Goal: Task Accomplishment & Management: Use online tool/utility

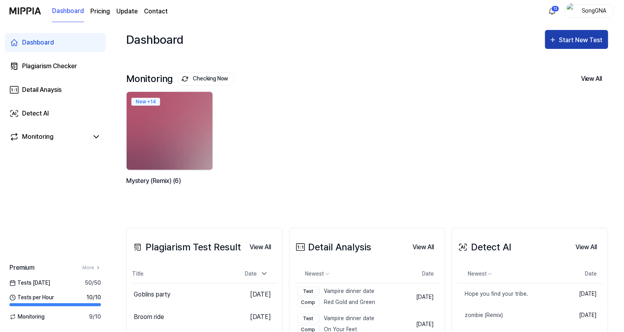
click at [568, 34] on button "Start New Test" at bounding box center [576, 39] width 63 height 19
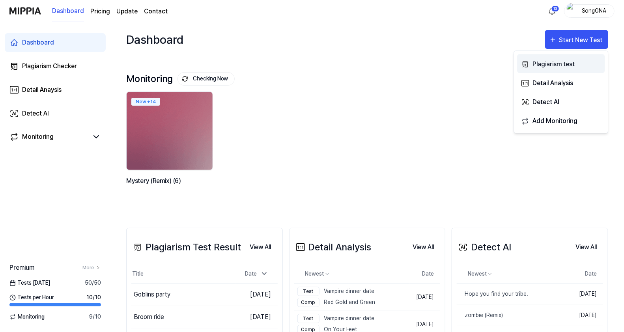
click at [572, 67] on div "Plagiarism test" at bounding box center [567, 64] width 69 height 10
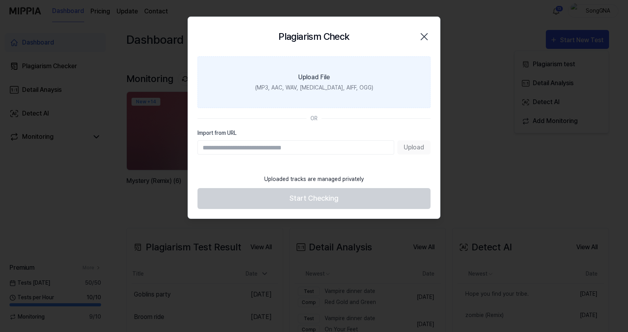
click at [358, 85] on label "Upload File (MP3, AAC, WAV, [MEDICAL_DATA], AIFF, OGG)" at bounding box center [313, 82] width 233 height 52
click at [0, 0] on input "Upload File (MP3, AAC, WAV, [MEDICAL_DATA], AIFF, OGG)" at bounding box center [0, 0] width 0 height 0
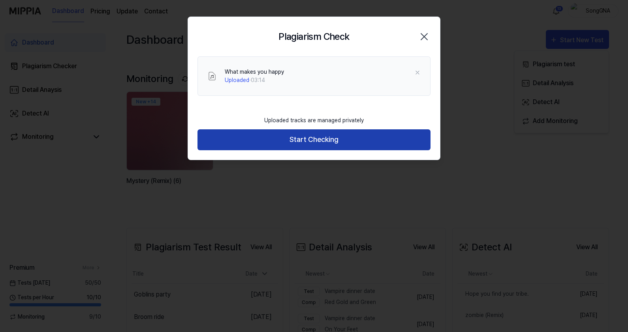
click at [300, 136] on button "Start Checking" at bounding box center [313, 139] width 233 height 21
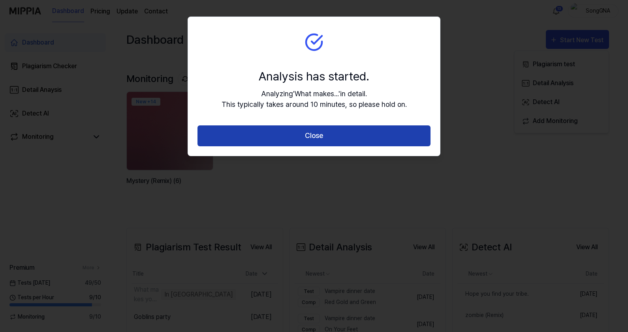
click at [301, 136] on button "Close" at bounding box center [313, 136] width 233 height 21
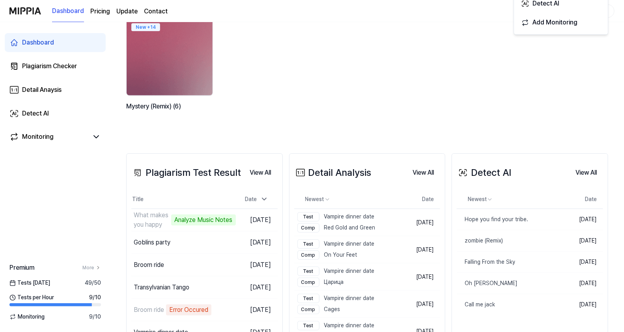
scroll to position [98, 0]
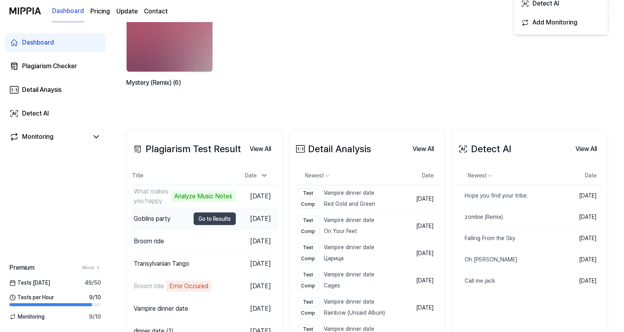
click at [148, 214] on div "Goblins party" at bounding box center [152, 218] width 37 height 9
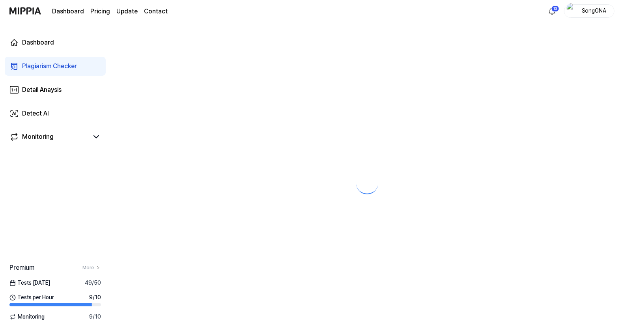
scroll to position [0, 0]
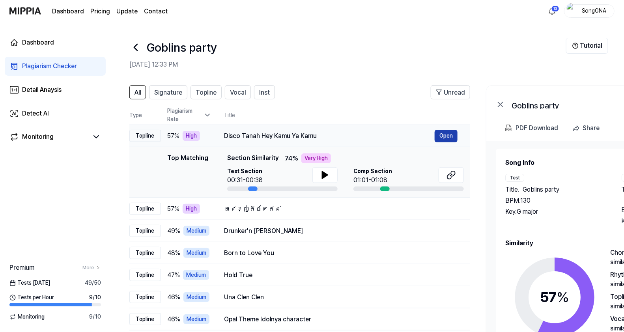
click at [444, 138] on button "Open" at bounding box center [446, 136] width 23 height 13
click at [42, 66] on div "Plagiarism Checker" at bounding box center [49, 66] width 55 height 9
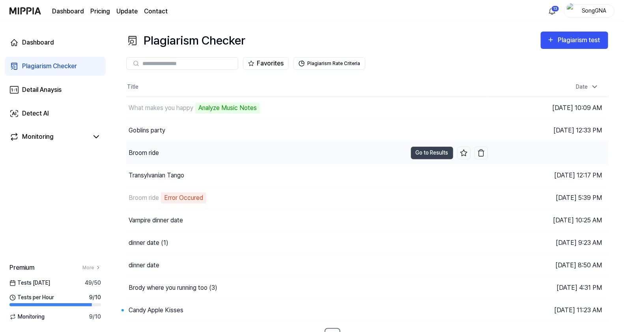
click at [152, 150] on div "Broom ride" at bounding box center [144, 152] width 30 height 9
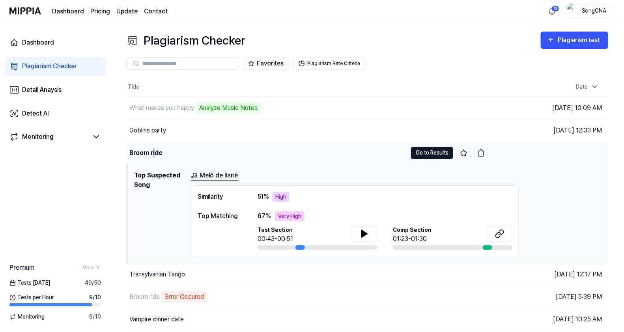
click at [424, 154] on button "Go to Results" at bounding box center [432, 153] width 42 height 13
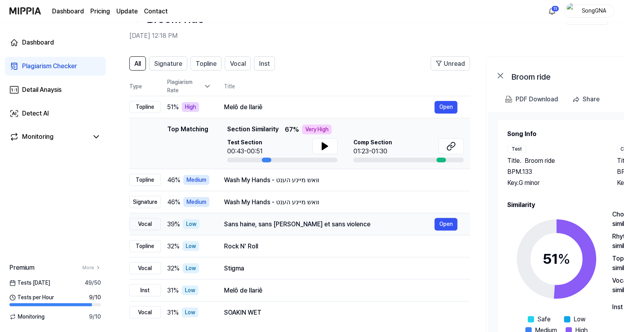
scroll to position [16, 0]
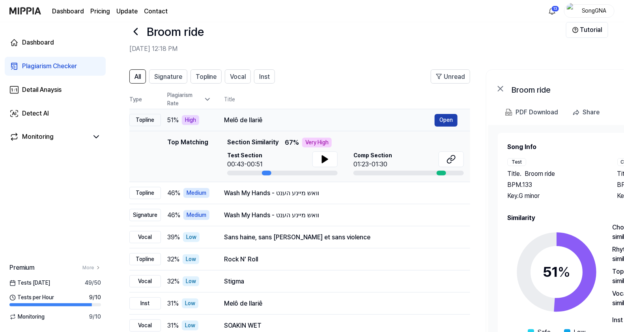
drag, startPoint x: 446, startPoint y: 116, endPoint x: 445, endPoint y: 121, distance: 4.4
click at [446, 117] on button "Open" at bounding box center [446, 120] width 23 height 13
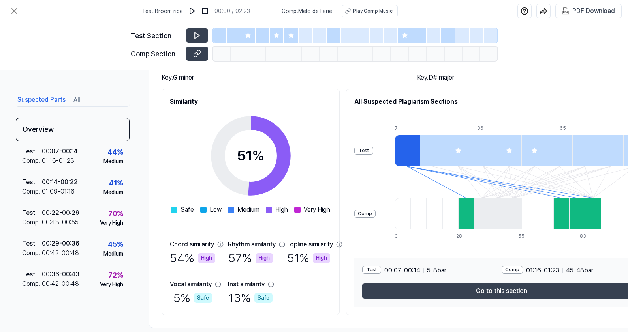
scroll to position [90, 0]
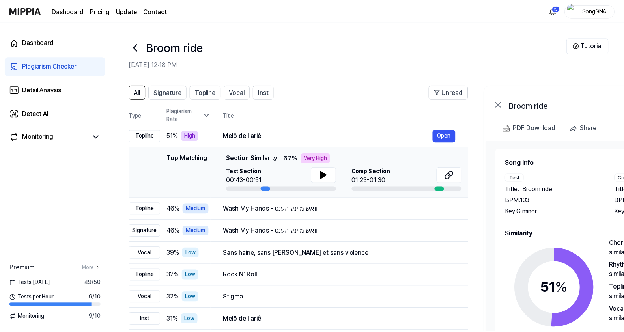
scroll to position [16, 0]
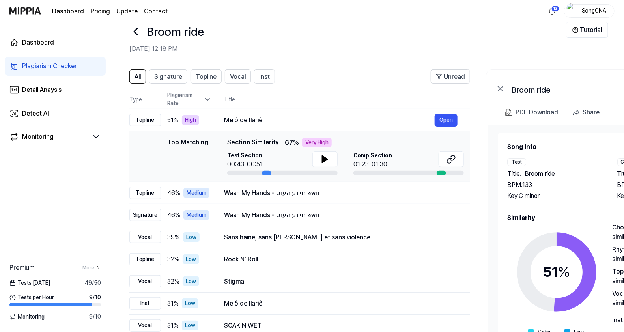
click at [27, 67] on div "Plagiarism Checker" at bounding box center [49, 66] width 55 height 9
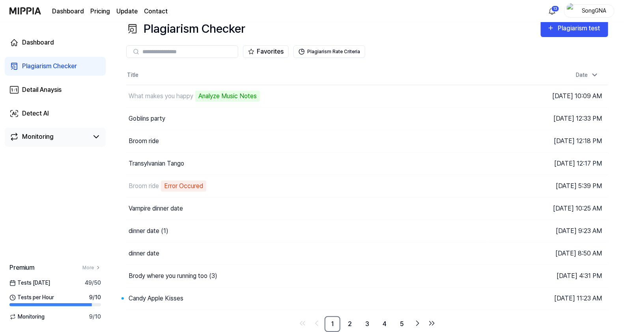
scroll to position [10, 0]
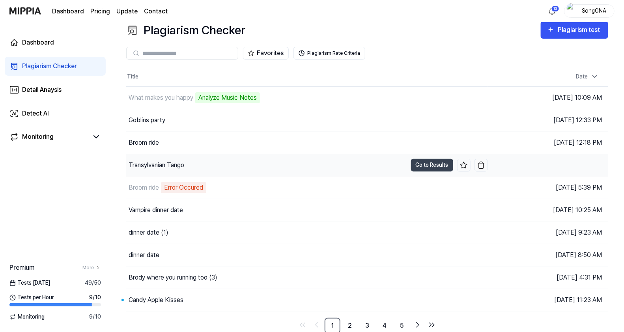
click at [167, 166] on div "Transylvanian Tango" at bounding box center [157, 165] width 56 height 9
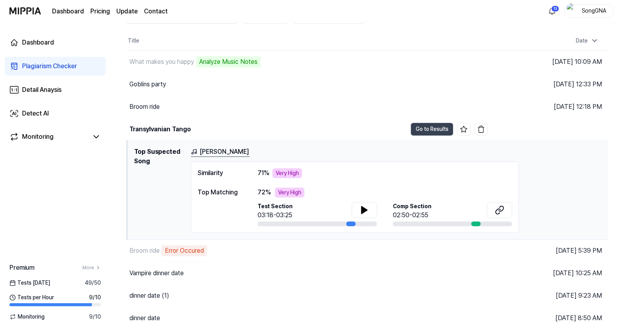
scroll to position [60, 0]
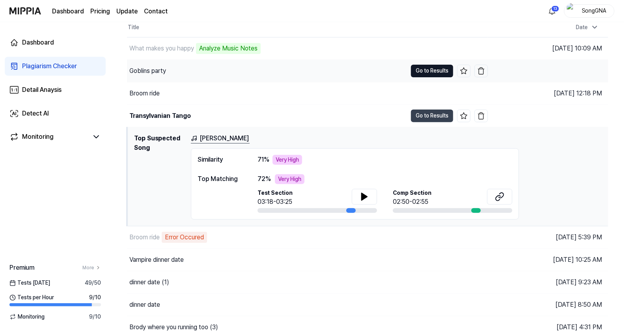
click at [428, 116] on button "Go to Results" at bounding box center [432, 116] width 42 height 13
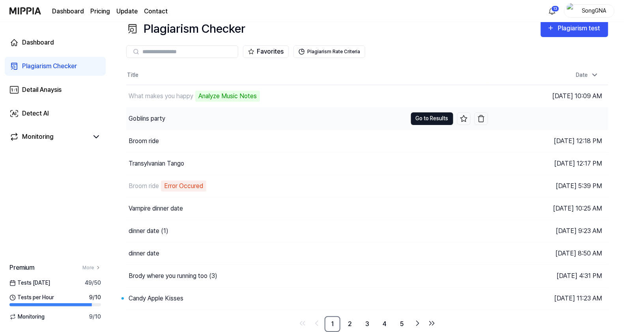
scroll to position [10, 0]
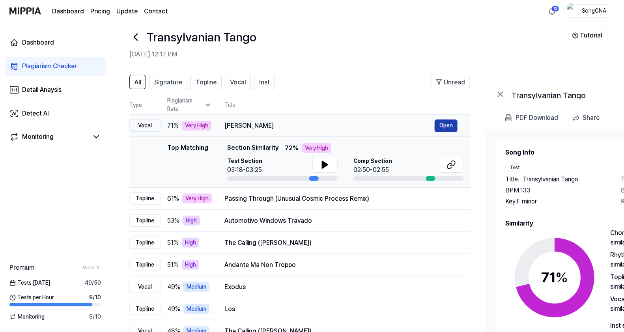
click at [440, 126] on button "Open" at bounding box center [446, 126] width 23 height 13
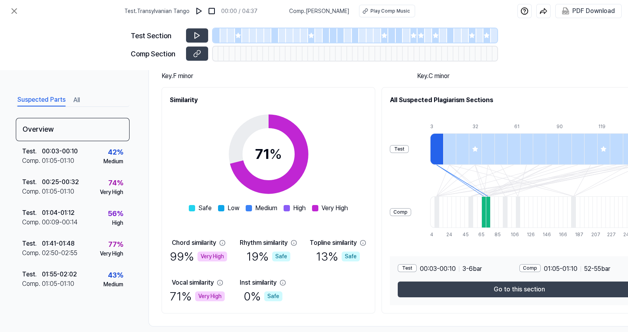
scroll to position [90, 0]
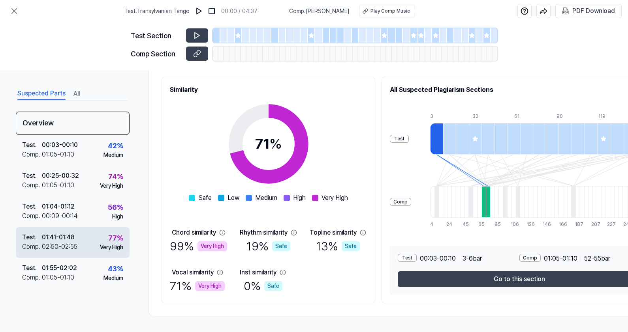
click at [64, 247] on div "02:50 - 02:55" at bounding box center [60, 246] width 36 height 9
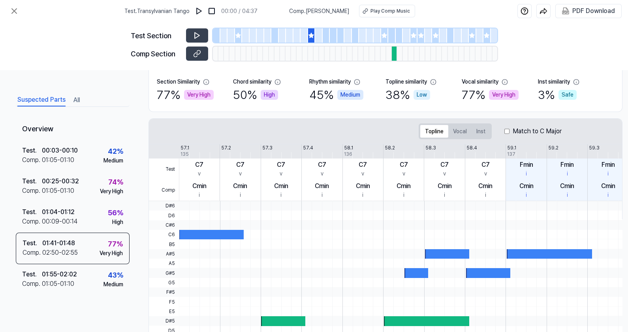
scroll to position [0, 0]
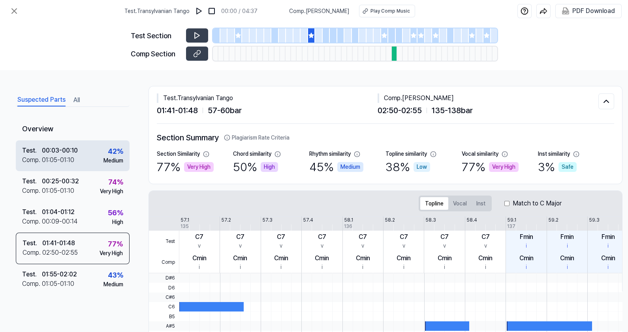
click at [67, 161] on div "01:05 - 01:10" at bounding box center [58, 160] width 32 height 9
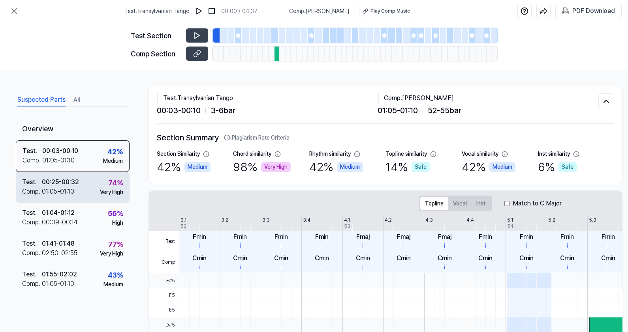
click at [67, 187] on div "01:05 - 01:10" at bounding box center [58, 191] width 32 height 9
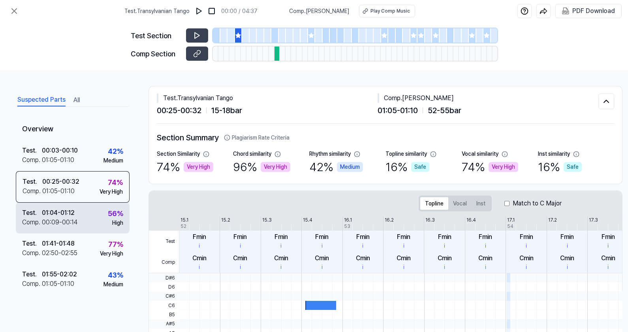
click at [73, 208] on div "01:04 - 01:12" at bounding box center [58, 212] width 33 height 9
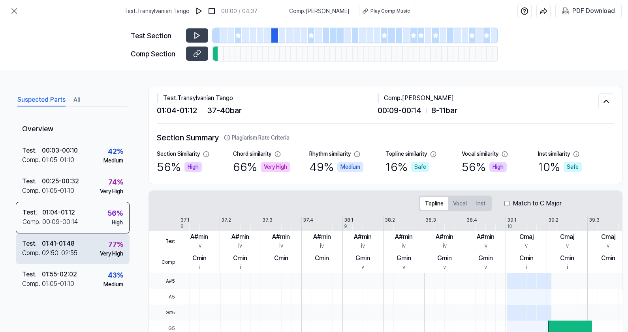
click at [67, 239] on div "01:41 - 01:48" at bounding box center [58, 243] width 33 height 9
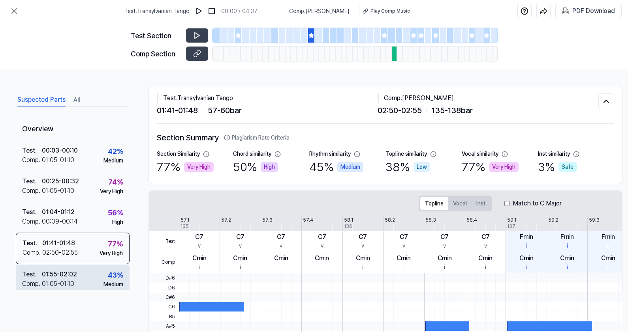
click at [57, 271] on div "01:55 - 02:02" at bounding box center [59, 274] width 35 height 9
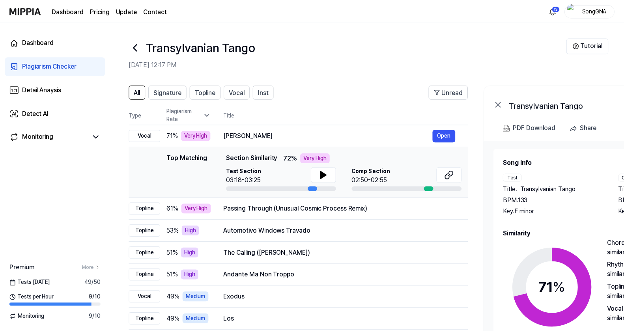
scroll to position [10, 0]
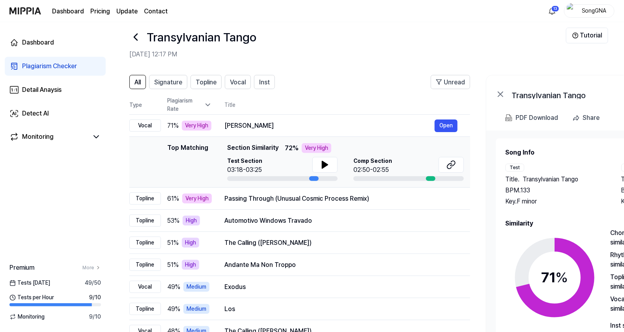
click at [18, 62] on icon at bounding box center [13, 66] width 9 height 9
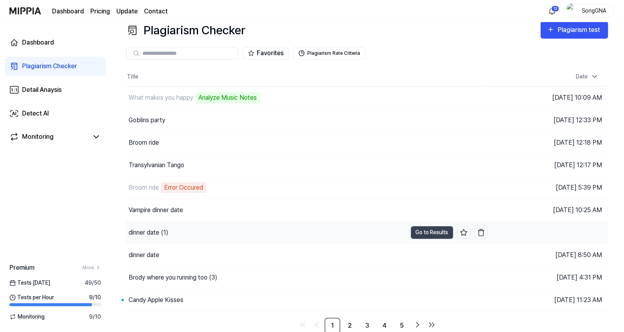
scroll to position [0, 0]
